Goal: Share content

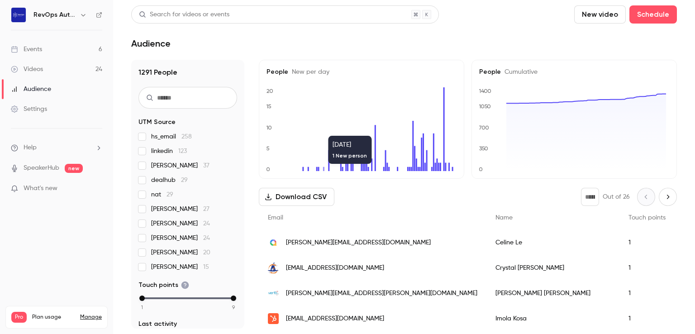
click at [76, 53] on link "Events 6" at bounding box center [56, 49] width 113 height 20
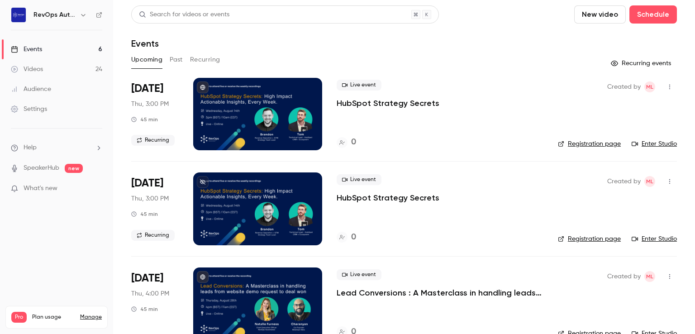
click at [177, 59] on button "Past" at bounding box center [176, 59] width 13 height 14
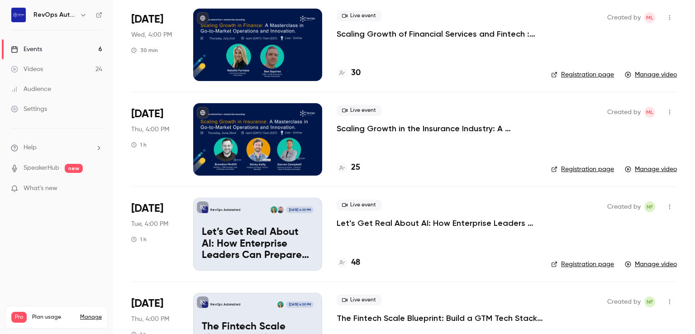
scroll to position [498, 0]
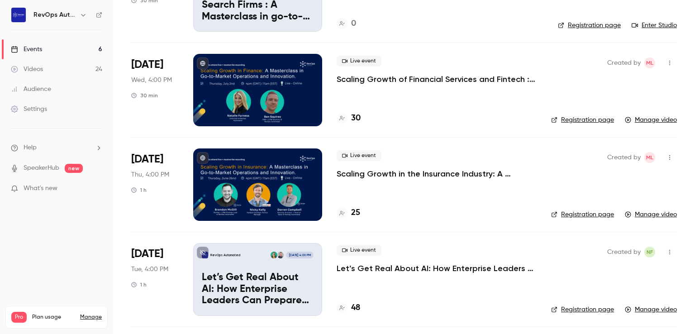
click at [666, 155] on icon "button" at bounding box center [669, 157] width 7 height 6
click at [627, 178] on div "Share" at bounding box center [628, 180] width 69 height 9
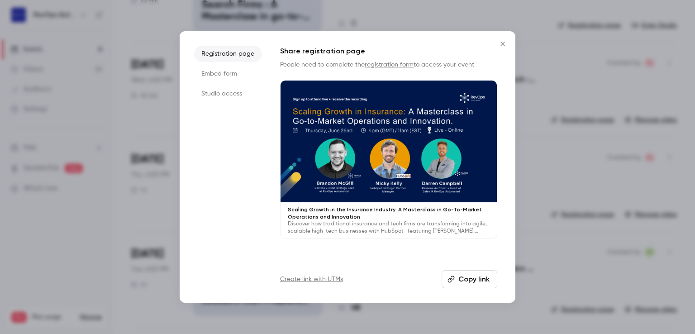
click at [476, 277] on button "Copy link" at bounding box center [470, 279] width 56 height 18
click at [505, 47] on icon "Close" at bounding box center [502, 43] width 11 height 7
